Goal: Task Accomplishment & Management: Manage account settings

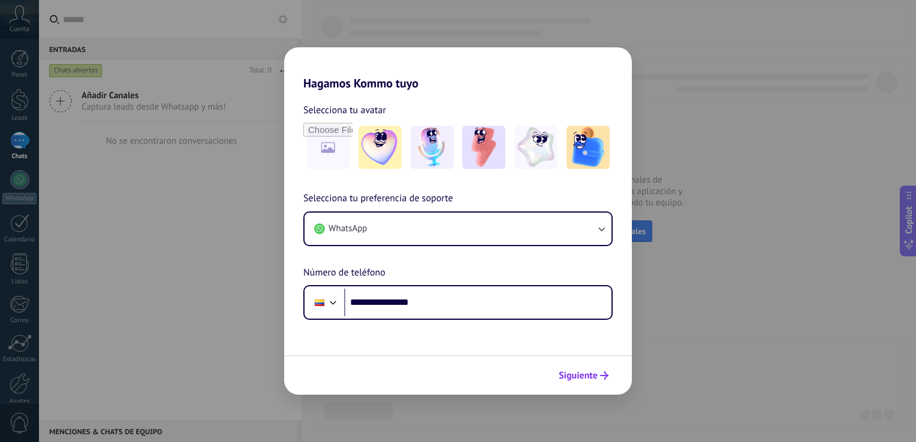
type input "**********"
click at [591, 373] on span "Siguiente" at bounding box center [578, 376] width 39 height 8
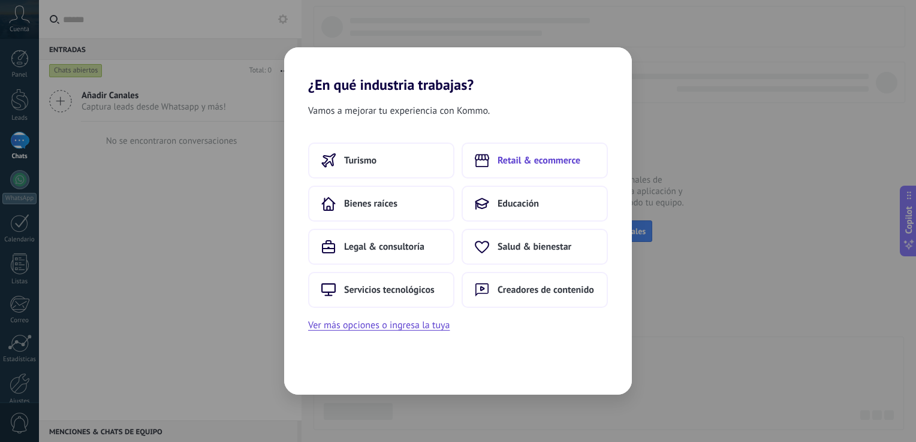
click at [525, 167] on span "Retail & ecommerce" at bounding box center [539, 161] width 83 height 12
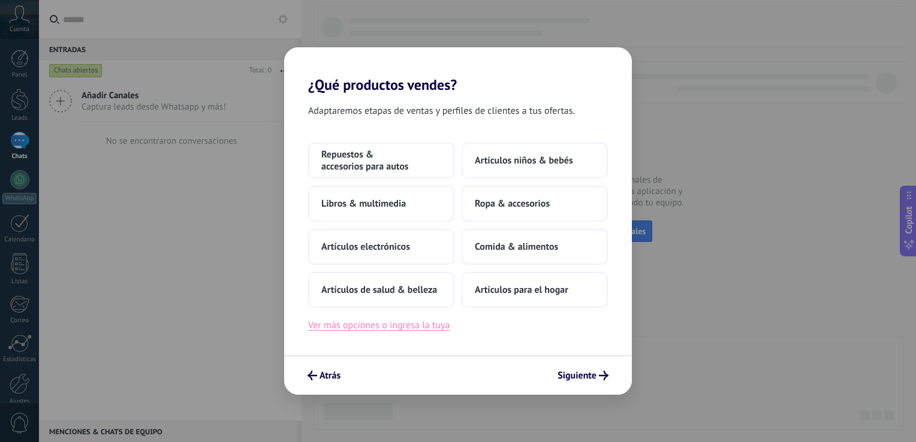
click at [414, 326] on button "Ver más opciones o ingresa la tuya" at bounding box center [378, 326] width 141 height 16
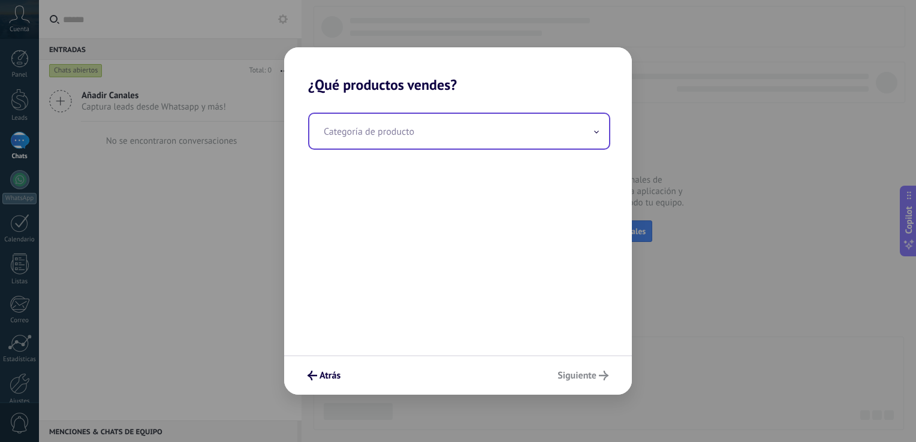
click at [392, 137] on input "text" at bounding box center [459, 131] width 300 height 35
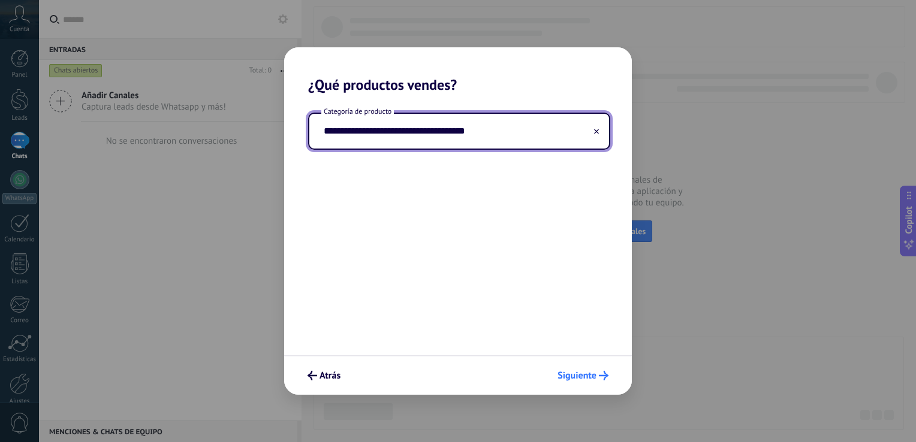
type input "**********"
click at [577, 372] on span "Siguiente" at bounding box center [577, 376] width 39 height 8
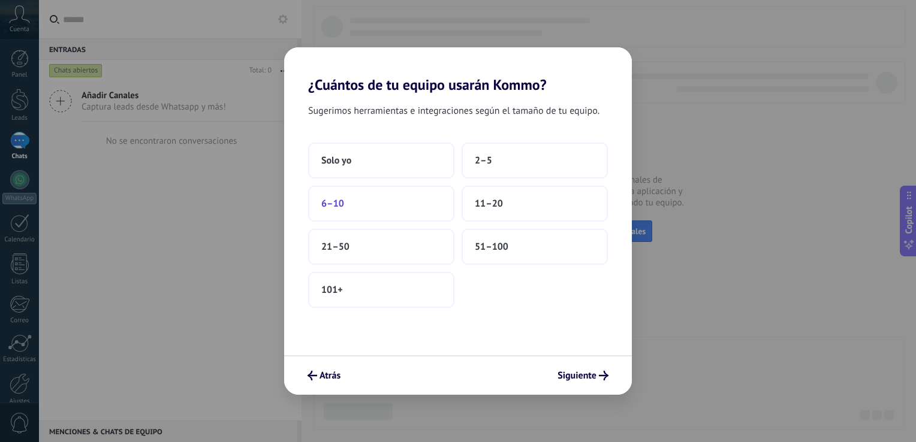
click at [342, 206] on span "6–10" at bounding box center [332, 204] width 23 height 12
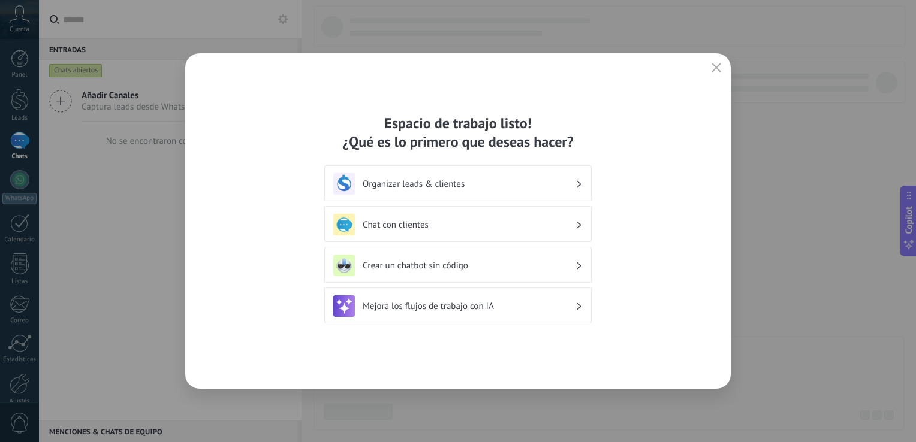
click at [550, 190] on div "Organizar leads & clientes" at bounding box center [457, 184] width 249 height 22
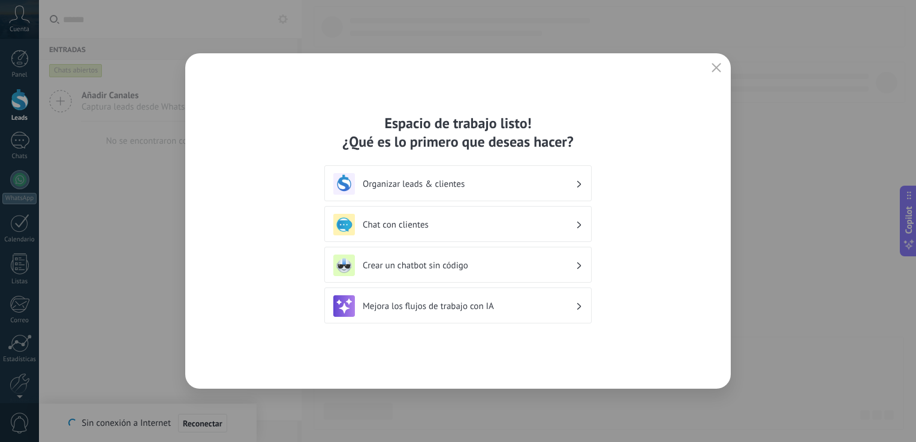
click at [559, 183] on h3 "Organizar leads & clientes" at bounding box center [469, 184] width 213 height 11
click at [579, 185] on icon at bounding box center [579, 183] width 4 height 7
click at [782, 207] on div "Espacio de trabajo listo! ¿Qué es lo primero que deseas hacer? Organizar leads …" at bounding box center [458, 221] width 916 height 442
click at [538, 191] on div "Organizar leads & clientes" at bounding box center [457, 184] width 249 height 22
click at [552, 188] on h3 "Organizar leads & clientes" at bounding box center [469, 184] width 213 height 11
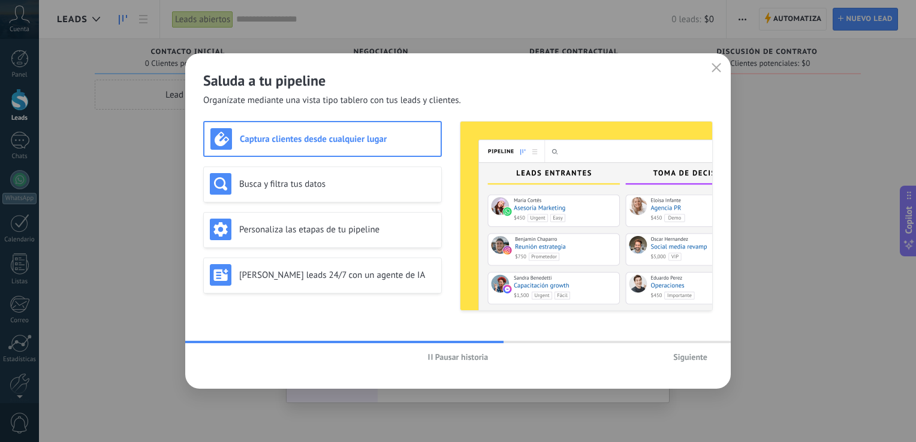
click at [681, 358] on span "Siguiente" at bounding box center [690, 357] width 34 height 8
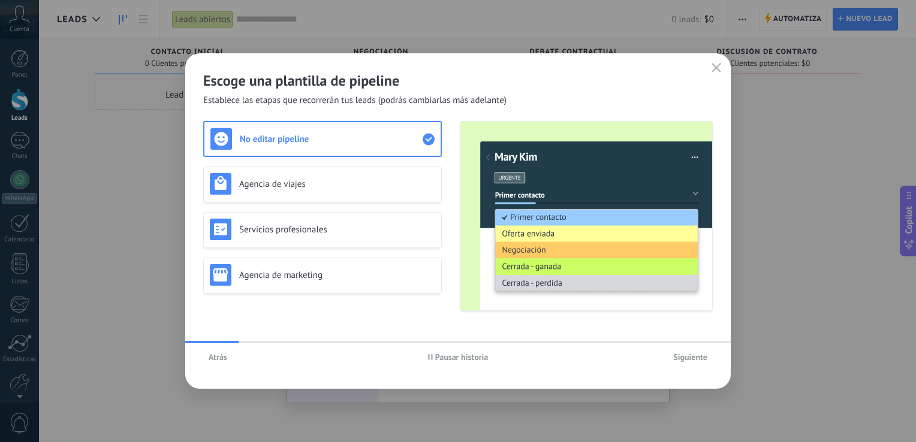
click at [681, 358] on span "Siguiente" at bounding box center [690, 357] width 34 height 8
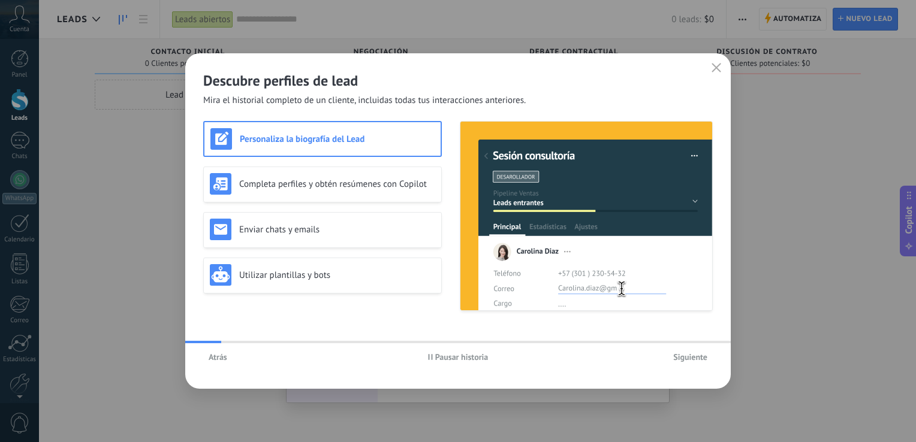
click at [681, 358] on span "Siguiente" at bounding box center [690, 357] width 34 height 8
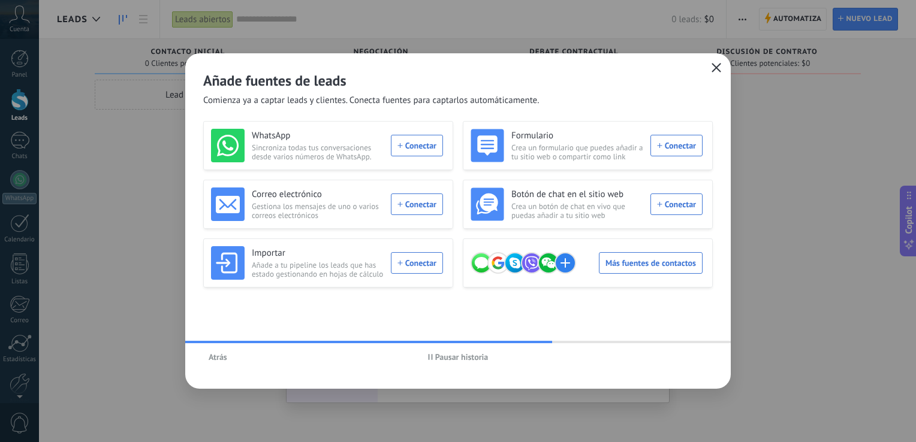
click at [712, 71] on icon "button" at bounding box center [717, 68] width 10 height 10
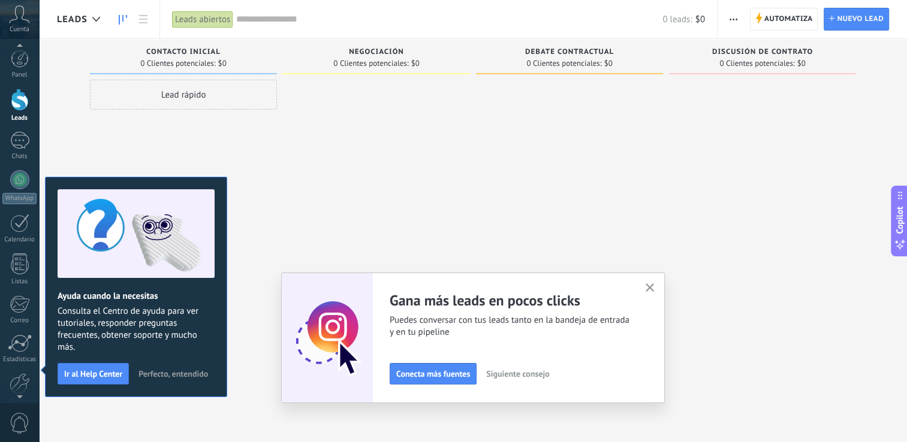
click at [21, 20] on icon at bounding box center [19, 14] width 21 height 18
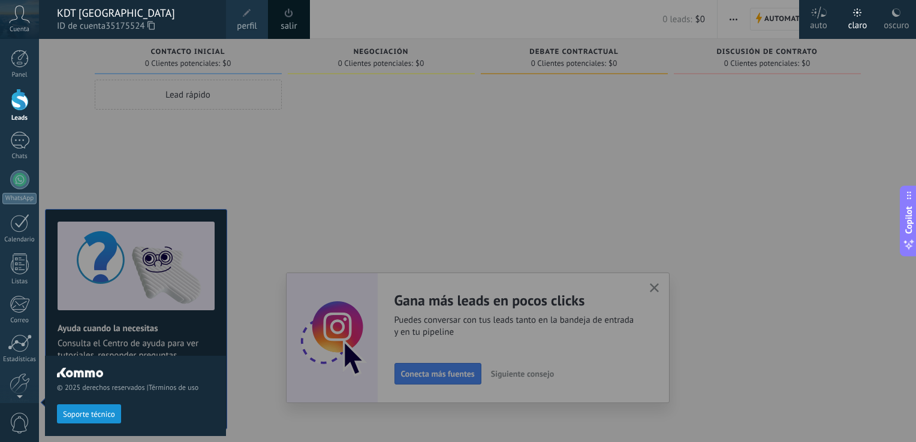
click at [247, 22] on span "perfil" at bounding box center [247, 26] width 20 height 13
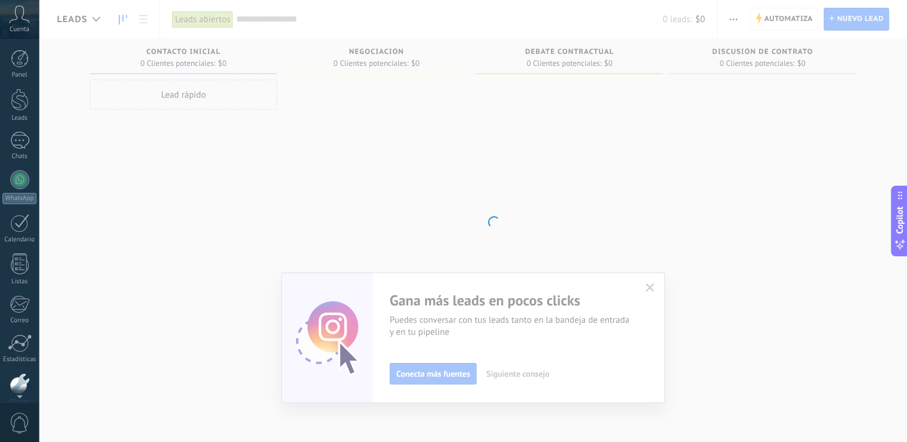
scroll to position [55, 0]
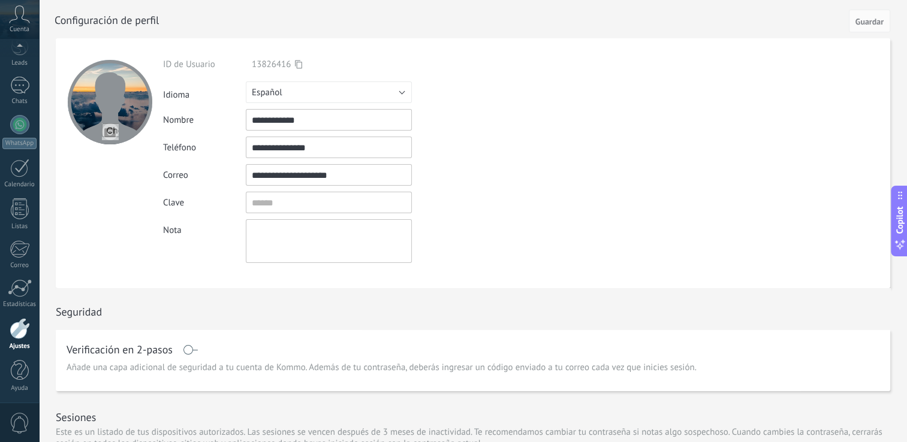
click at [108, 131] on input "file" at bounding box center [110, 132] width 17 height 17
type input "**********"
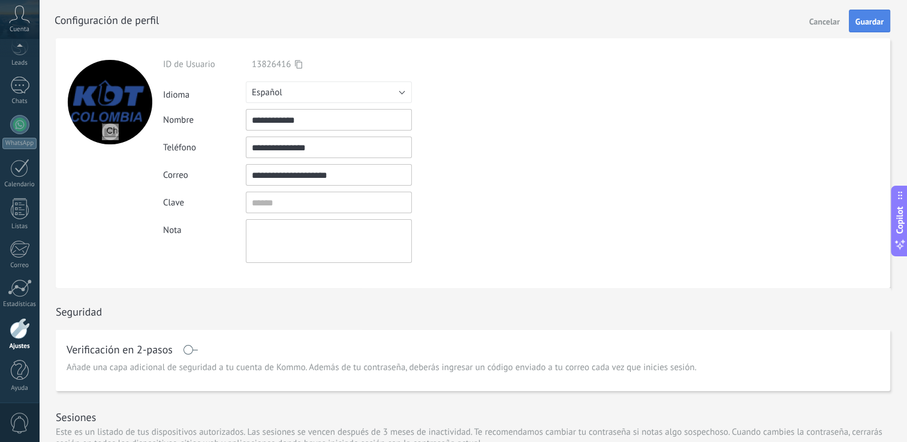
click at [869, 24] on span "Guardar" at bounding box center [870, 21] width 28 height 8
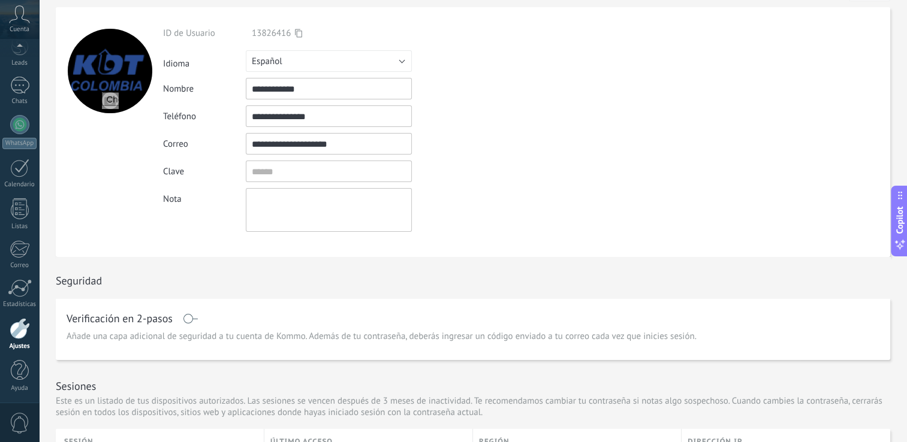
scroll to position [45, 0]
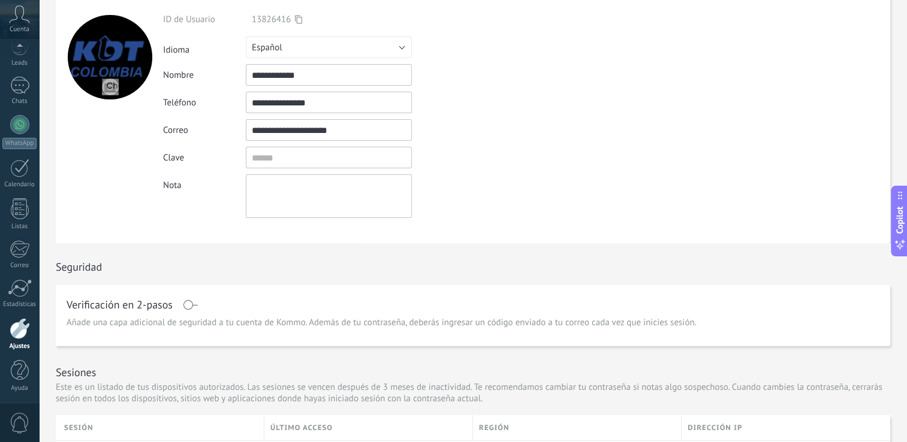
click at [19, 335] on div at bounding box center [20, 328] width 20 height 21
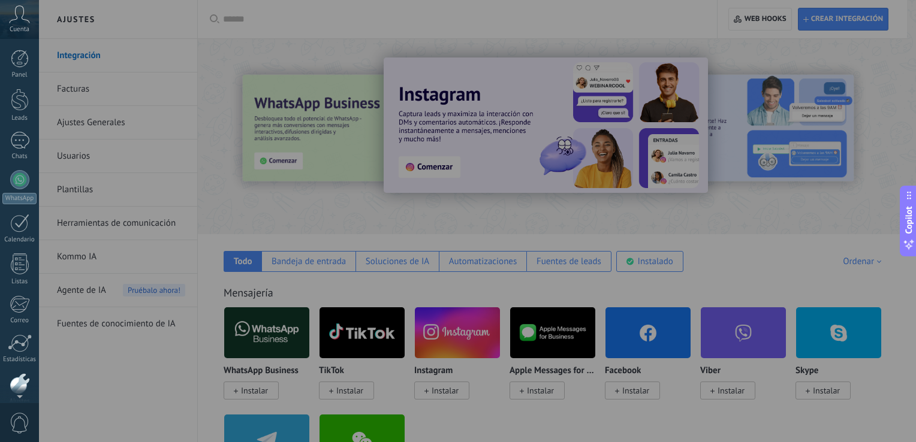
click at [18, 18] on icon at bounding box center [19, 14] width 21 height 18
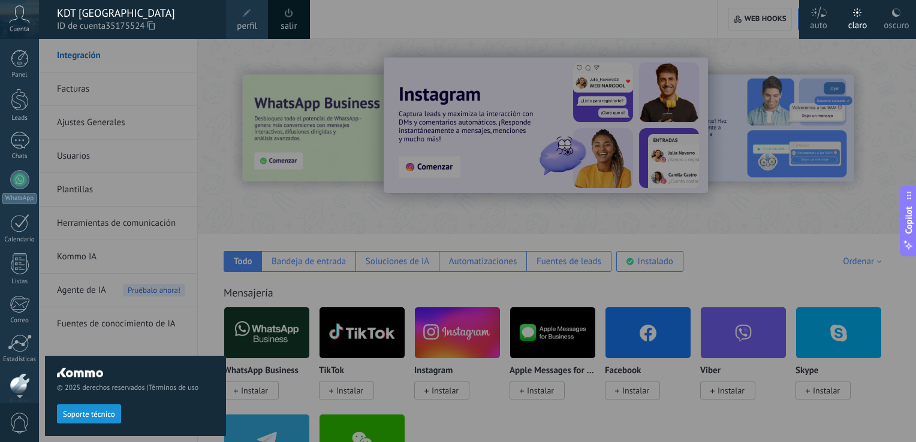
click at [290, 20] on link "salir" at bounding box center [289, 26] width 16 height 13
